Goal: Navigation & Orientation: Find specific page/section

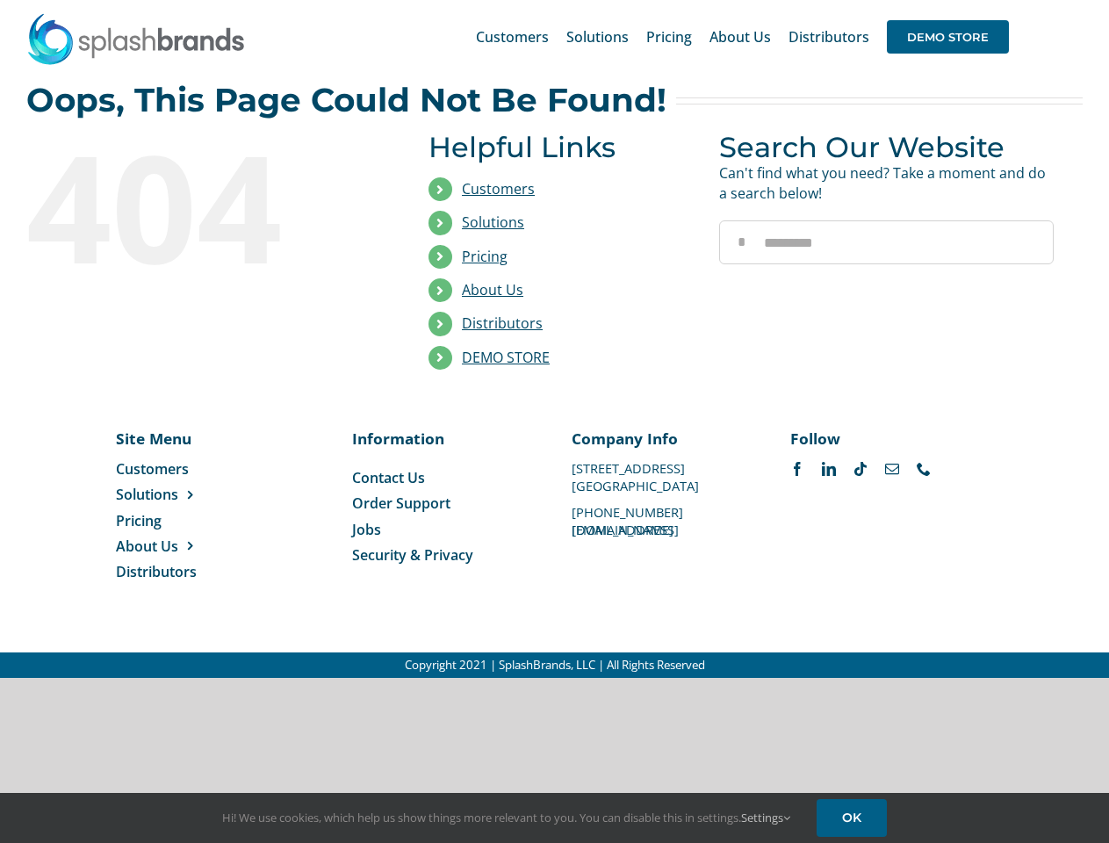
click at [554, 339] on li "Distributors" at bounding box center [561, 323] width 264 height 33
click at [1002, 0] on div "Search for: * Customers Solutions Stores New Hire Kits Manufacturing Store Mark…" at bounding box center [554, 37] width 1057 height 74
click at [948, 37] on span "DEMO STORE" at bounding box center [948, 36] width 122 height 33
click at [506, 357] on link "DEMO STORE" at bounding box center [506, 357] width 88 height 19
click at [175, 495] on span "Solutions" at bounding box center [147, 494] width 62 height 19
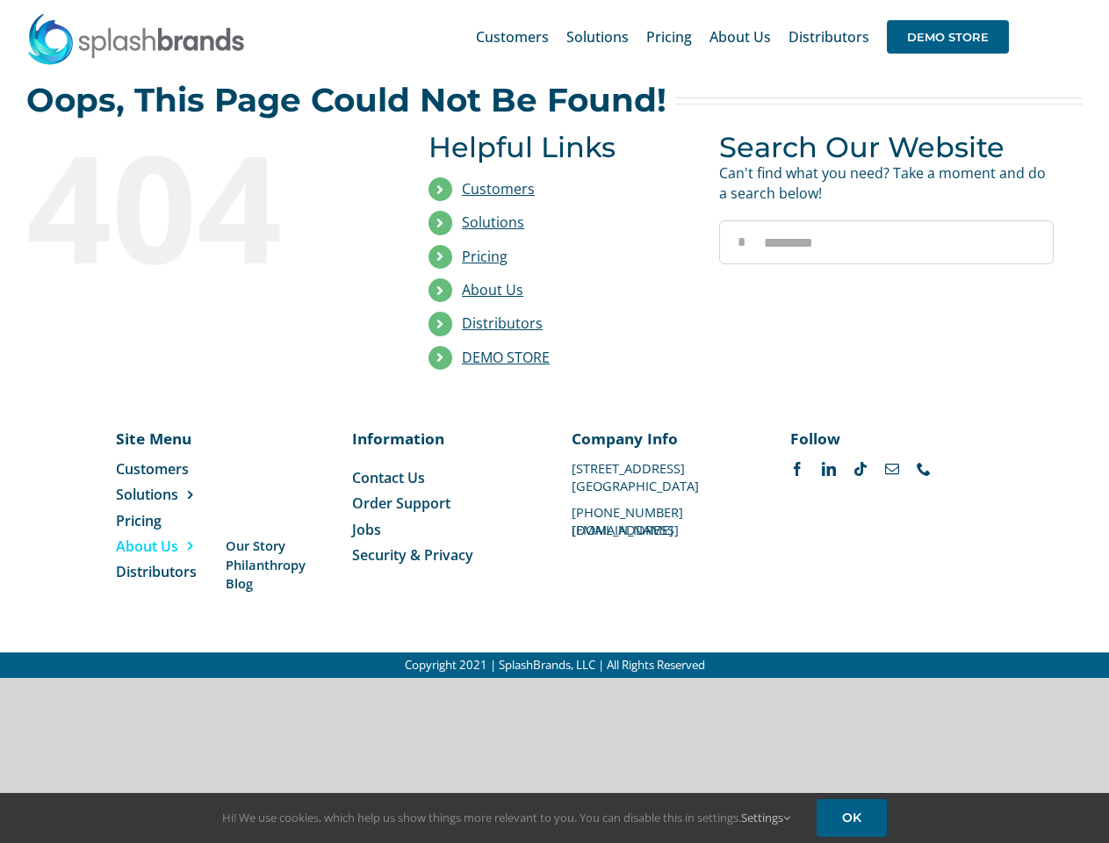
click at [175, 546] on span "About Us" at bounding box center [147, 546] width 62 height 19
click at [767, 818] on link "Settings" at bounding box center [765, 818] width 49 height 16
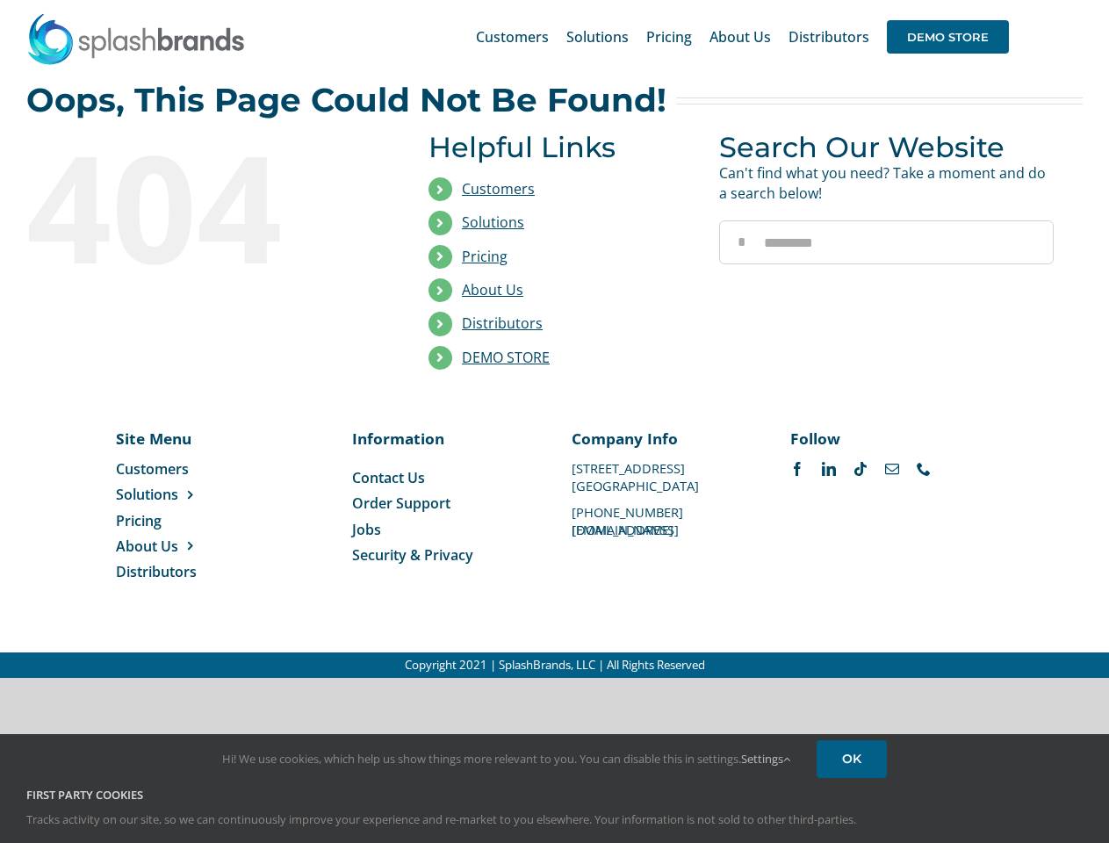
click at [855, 818] on div "First Party Cookies Tracks activity on our site, so we can continuously improve…" at bounding box center [554, 821] width 1083 height 68
